Goal: Information Seeking & Learning: Learn about a topic

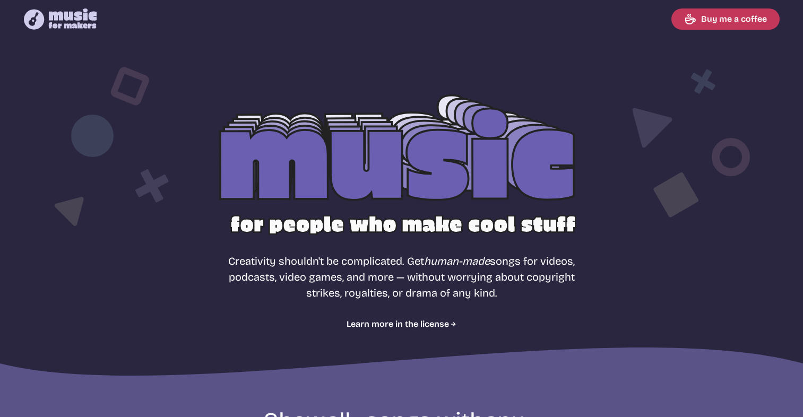
select select "most popular"
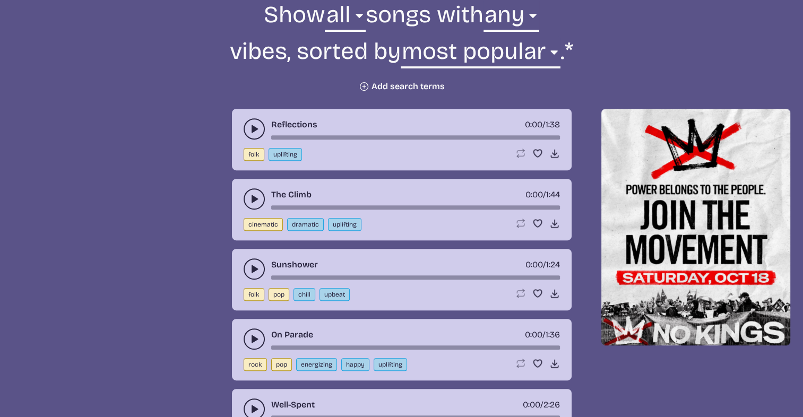
scroll to position [531, 0]
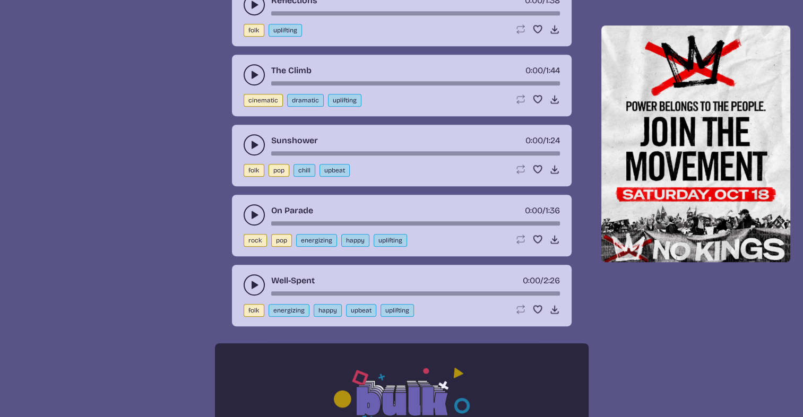
click at [249, 141] on icon "play-pause toggle" at bounding box center [254, 145] width 11 height 11
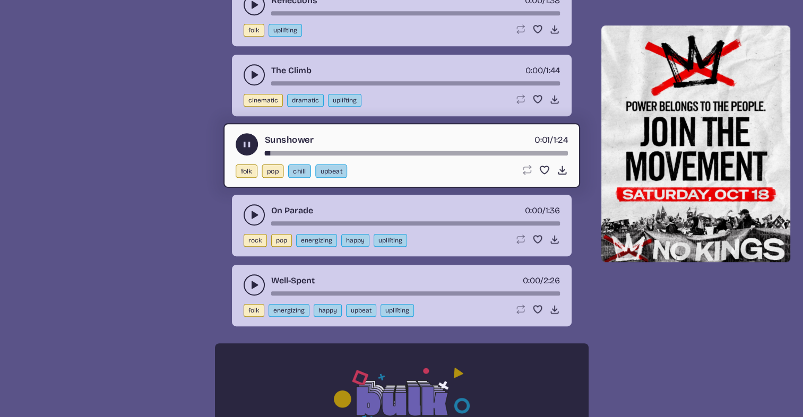
click at [249, 141] on use "play-pause toggle" at bounding box center [246, 144] width 11 height 11
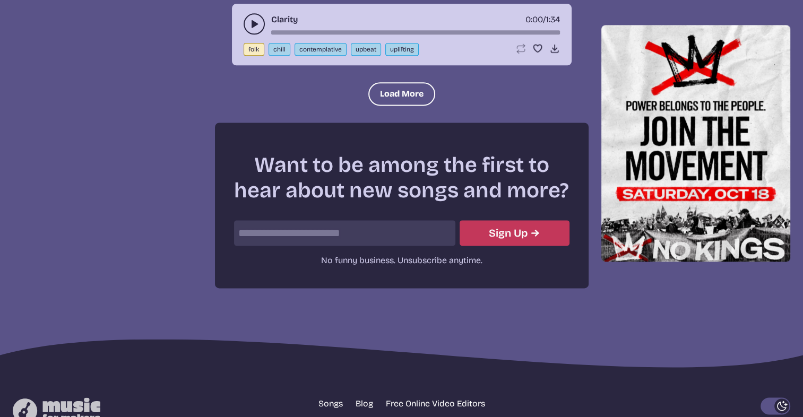
scroll to position [1478, 0]
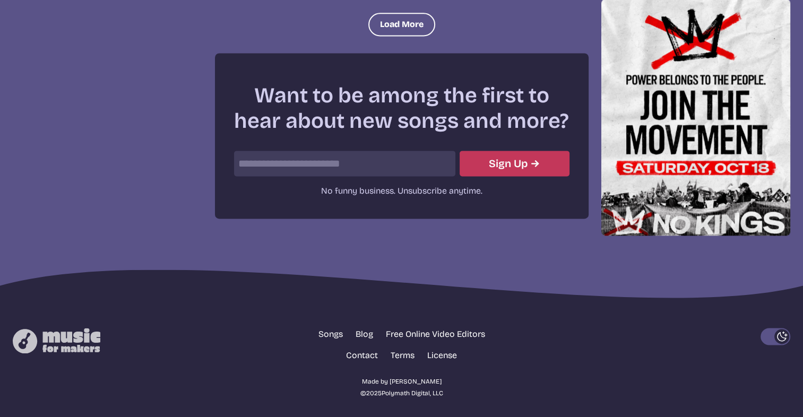
drag, startPoint x: 781, startPoint y: 1, endPoint x: 464, endPoint y: 24, distance: 317.7
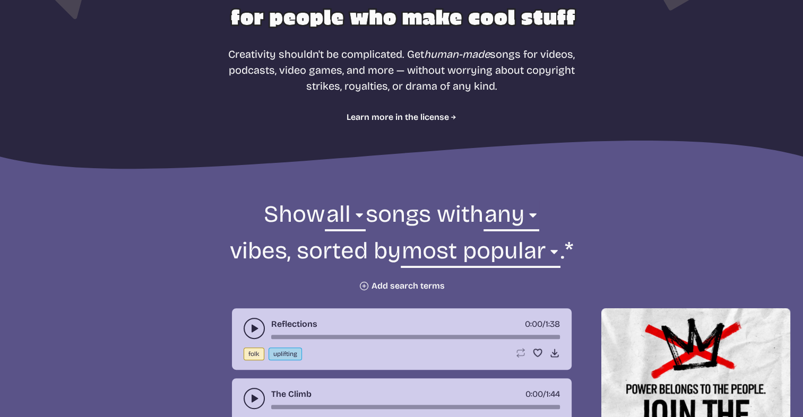
scroll to position [353, 0]
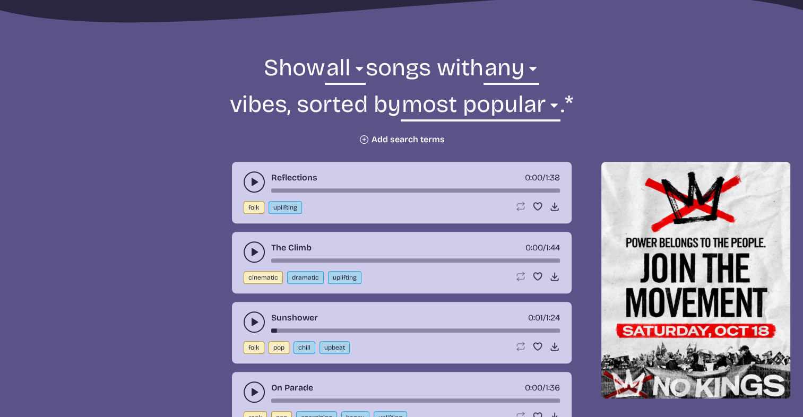
click at [388, 139] on button "Plus icon Add search terms" at bounding box center [402, 139] width 86 height 11
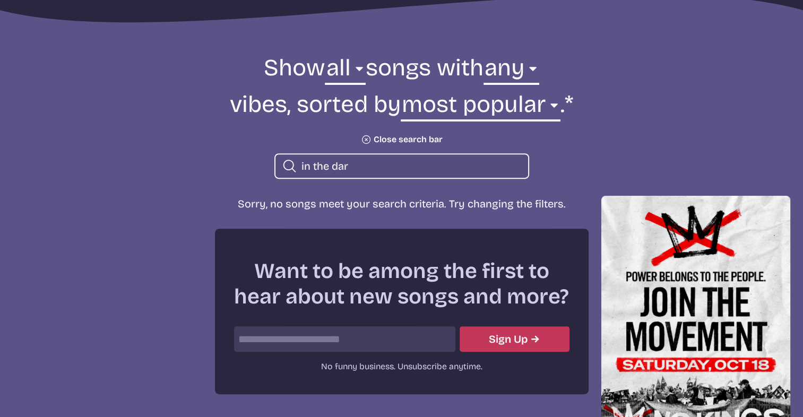
type input "in the dark"
